Goal: Transaction & Acquisition: Purchase product/service

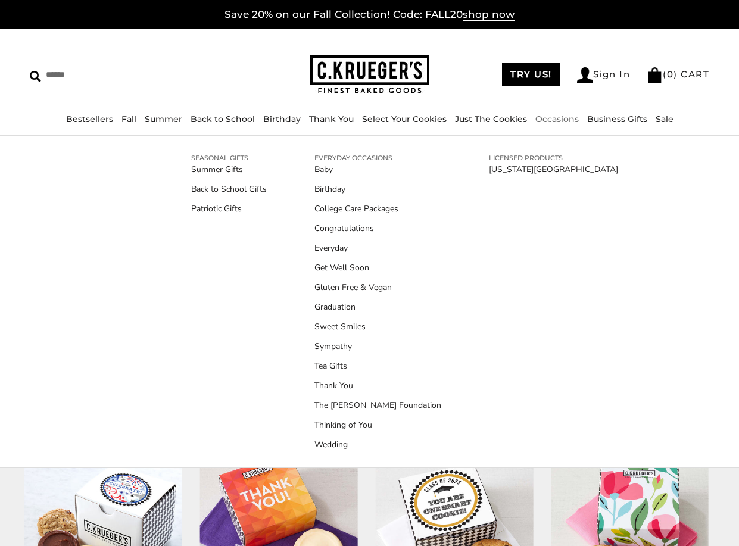
click at [557, 119] on link "Occasions" at bounding box center [557, 119] width 43 height 11
click at [369, 206] on link "College Care Packages" at bounding box center [378, 209] width 127 height 13
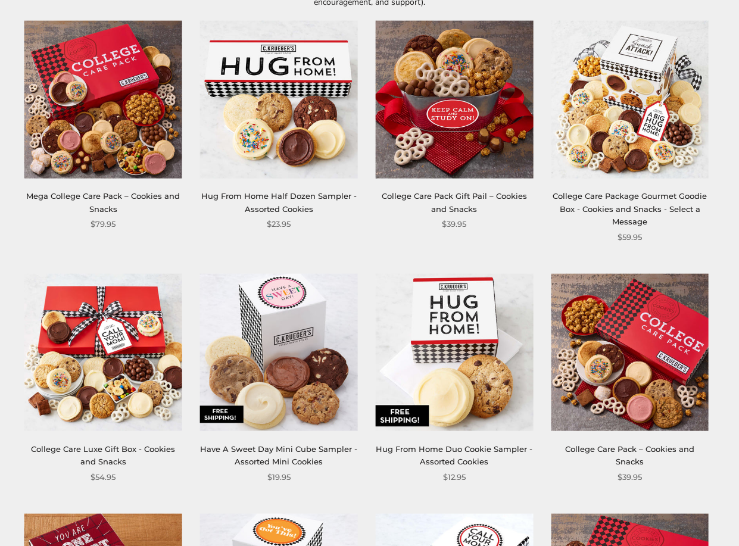
scroll to position [235, 0]
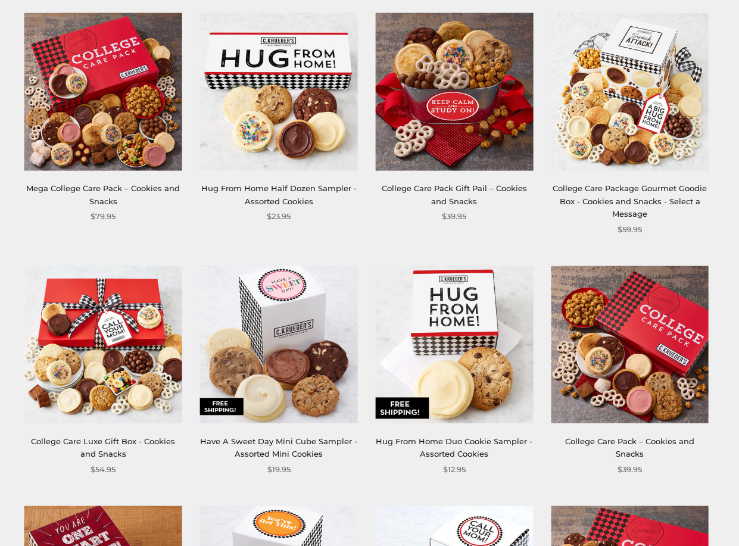
drag, startPoint x: 744, startPoint y: 105, endPoint x: 524, endPoint y: 226, distance: 251.1
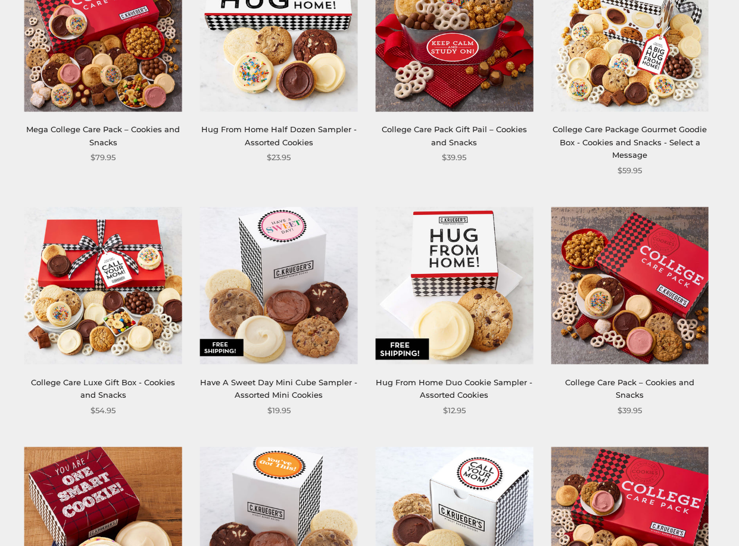
scroll to position [317, 0]
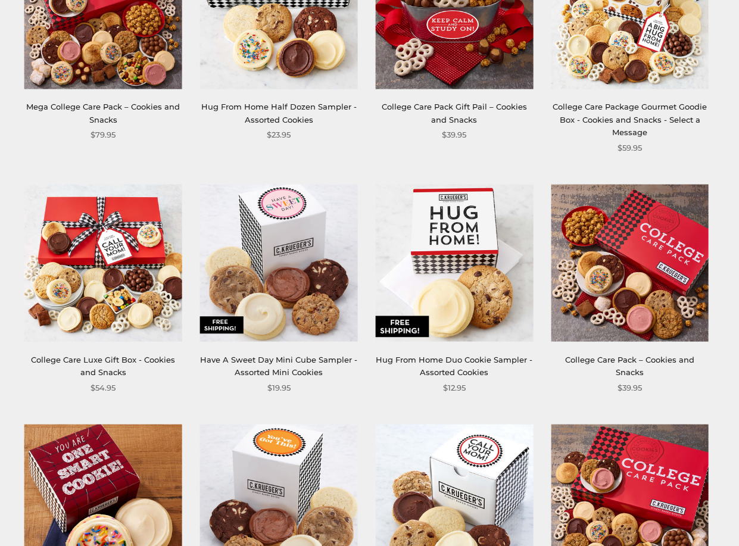
click at [640, 246] on img at bounding box center [630, 263] width 158 height 158
